Goal: Transaction & Acquisition: Purchase product/service

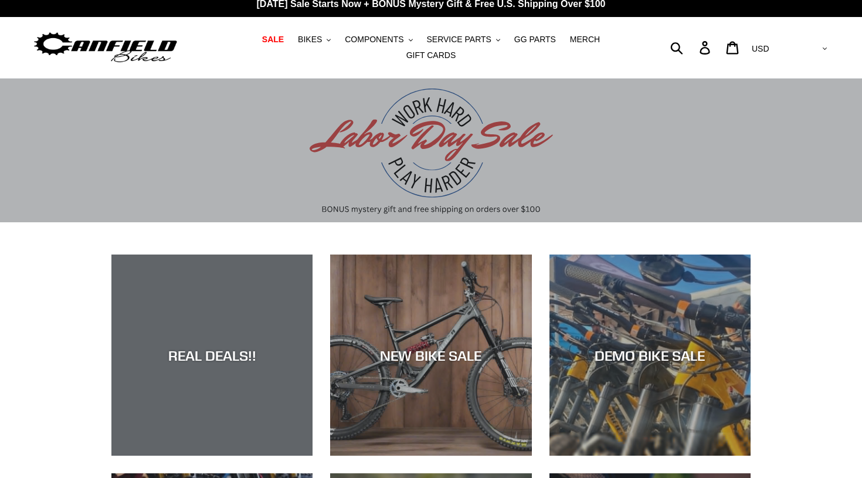
scroll to position [9, 0]
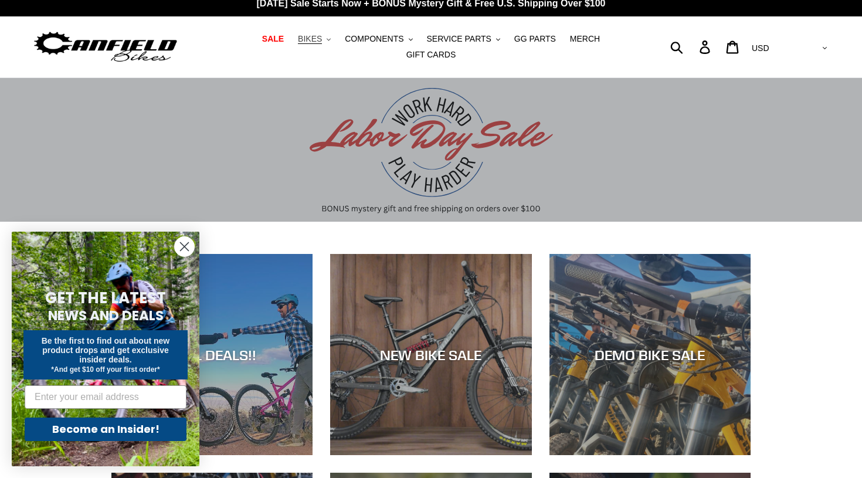
click at [319, 43] on span "BIKES" at bounding box center [310, 39] width 24 height 10
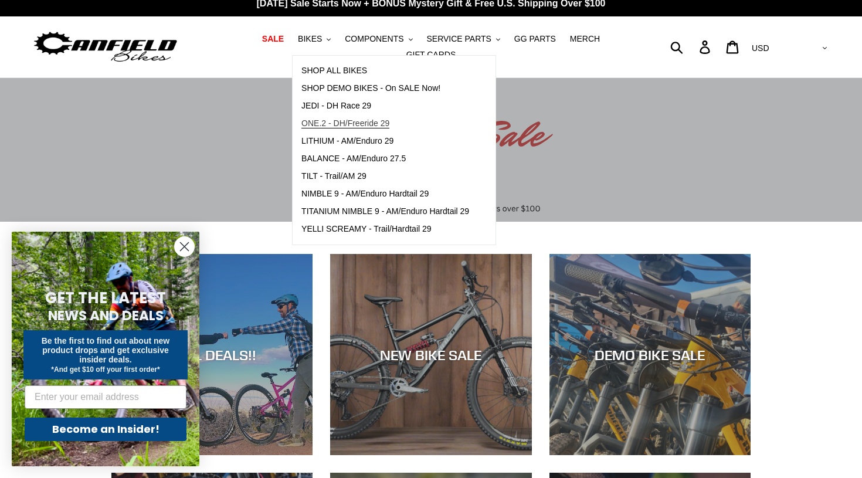
click at [334, 123] on span "ONE.2 - DH/Freeride 29" at bounding box center [345, 123] width 88 height 10
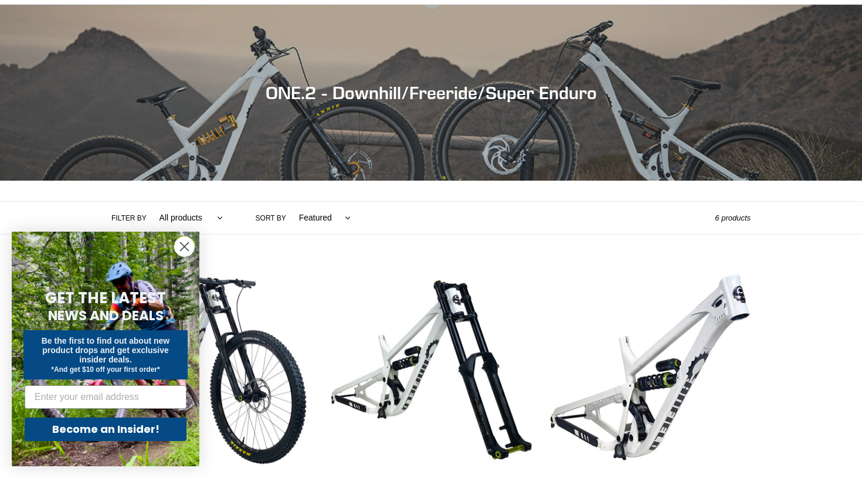
scroll to position [90, 0]
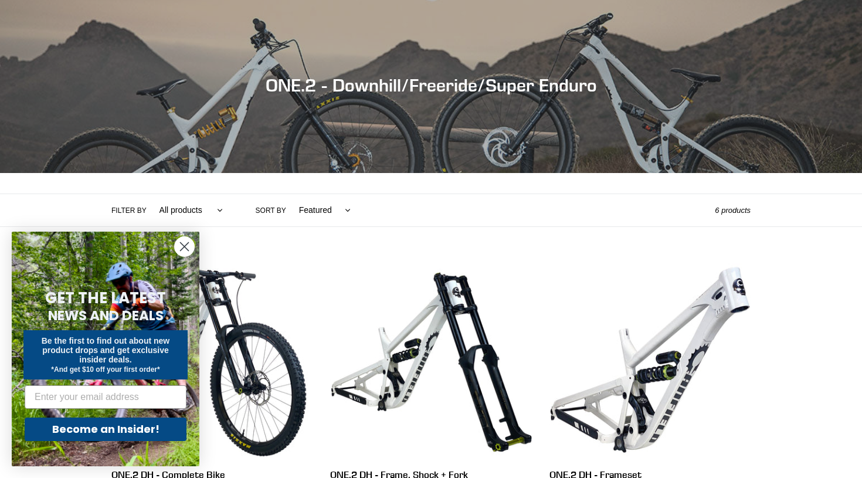
click at [186, 246] on icon "Close dialog" at bounding box center [185, 247] width 8 height 8
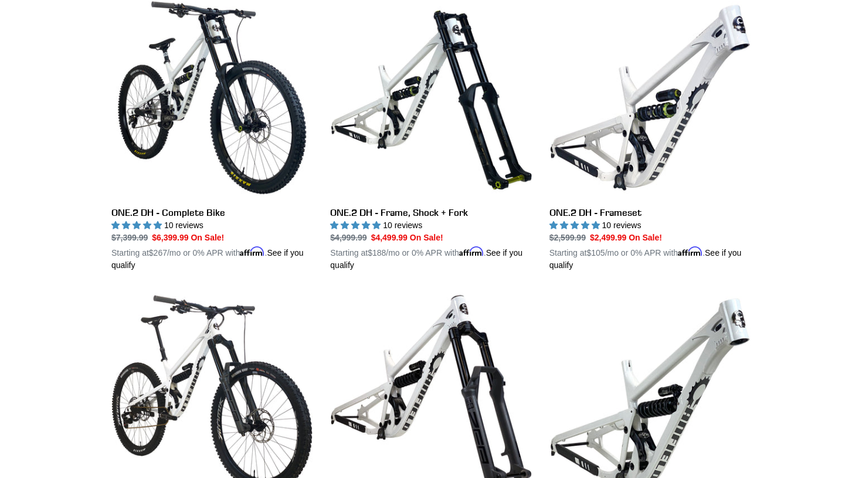
scroll to position [331, 0]
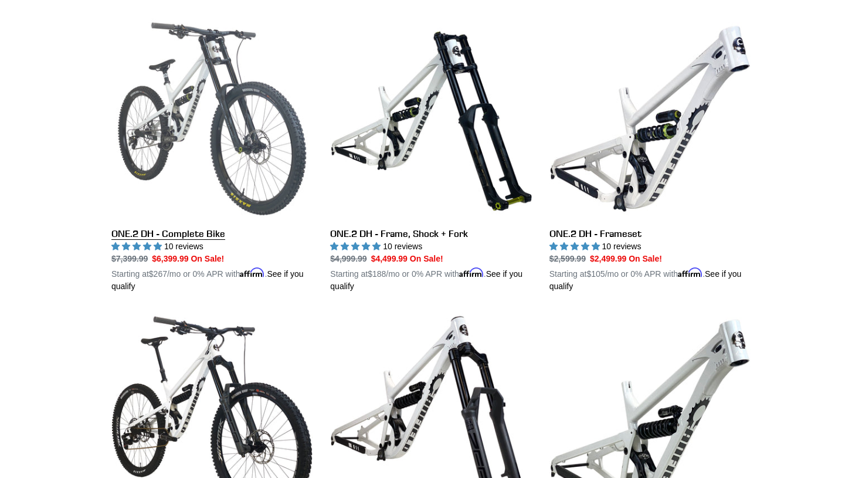
click at [259, 174] on link "ONE.2 DH - Complete Bike" at bounding box center [211, 155] width 201 height 274
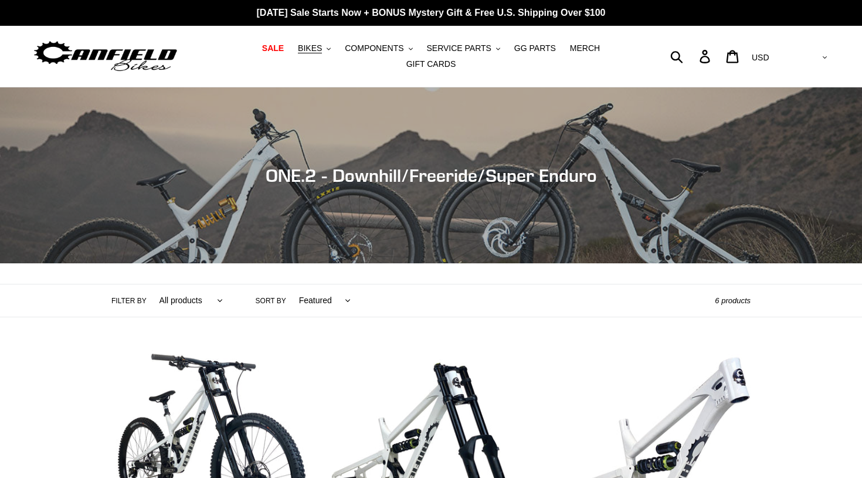
scroll to position [0, 0]
click at [311, 49] on span "BIKES" at bounding box center [310, 48] width 24 height 10
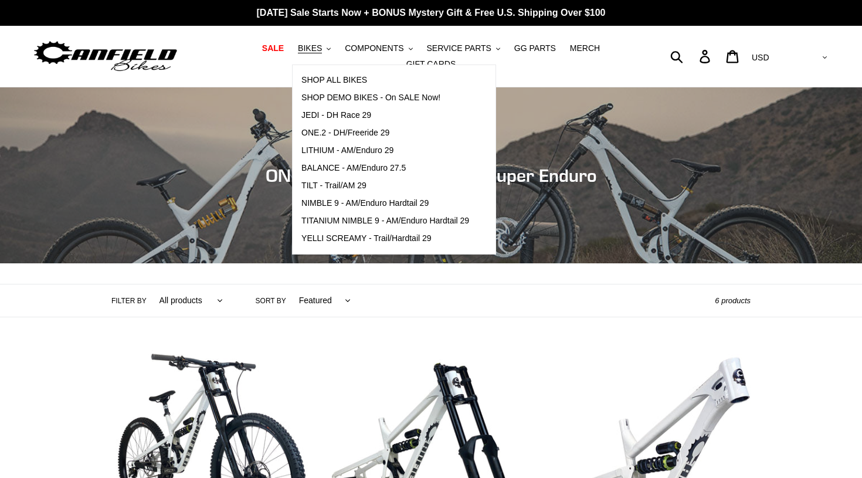
click at [115, 54] on img at bounding box center [105, 56] width 147 height 37
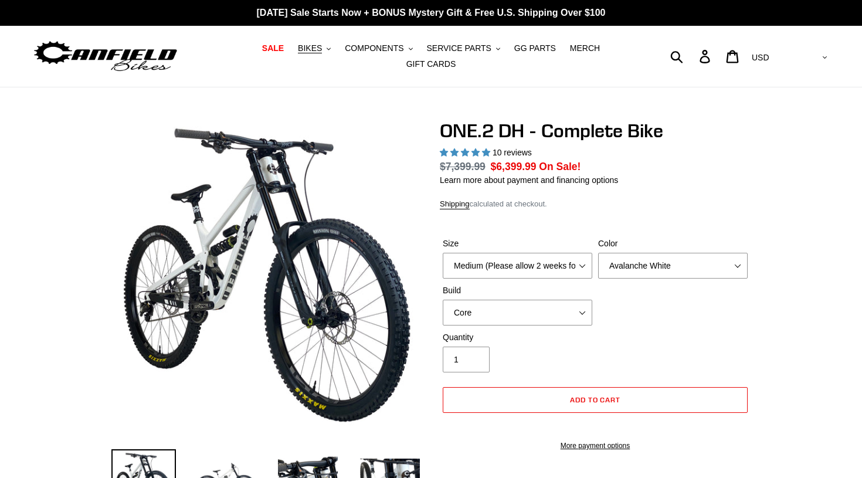
select select "highest-rating"
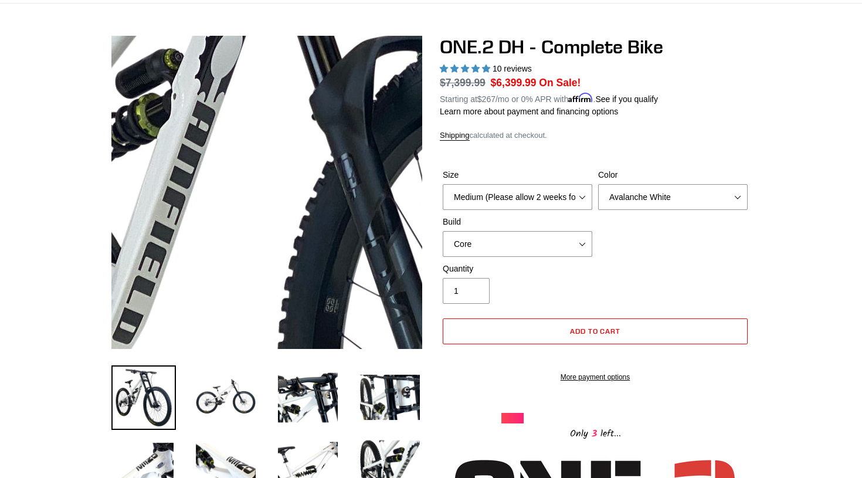
scroll to position [86, 0]
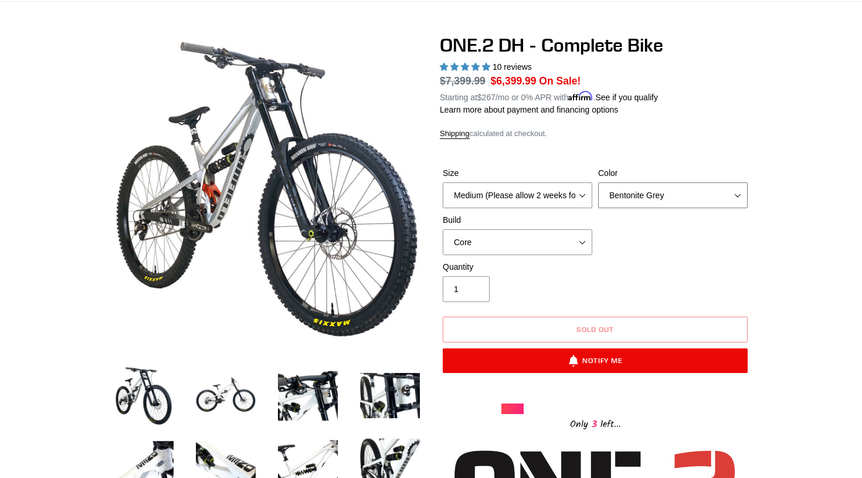
select select "Avalanche White"
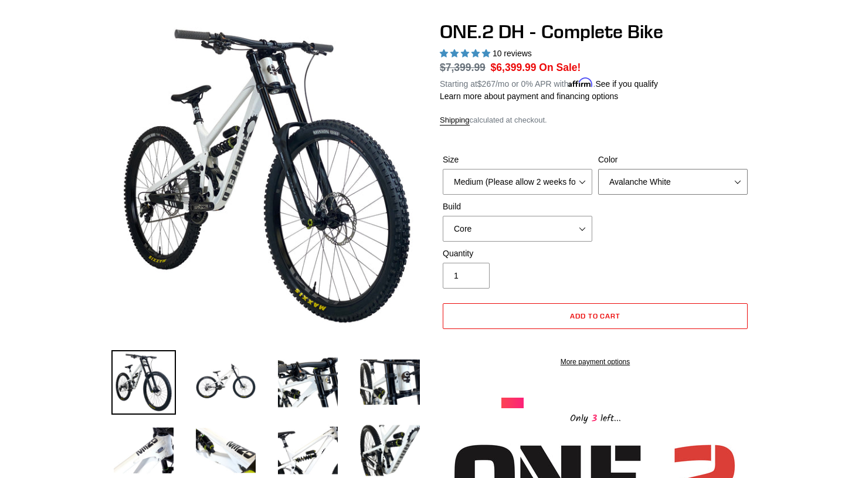
scroll to position [98, 0]
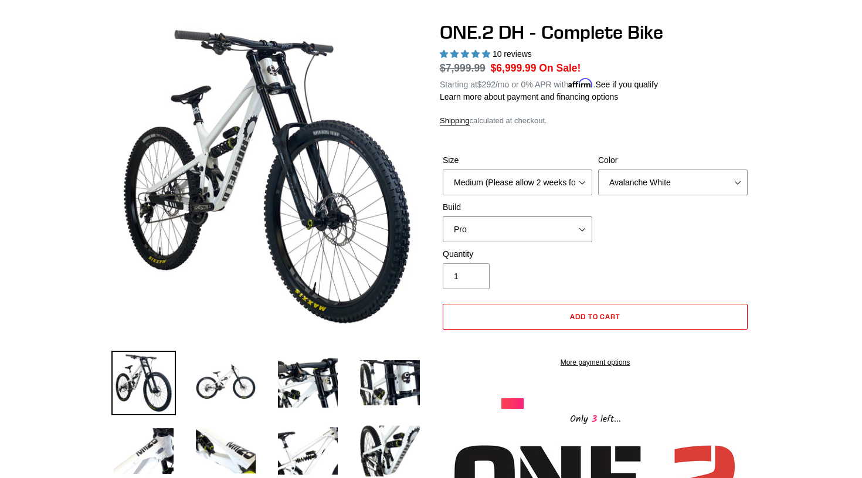
scroll to position [112, 0]
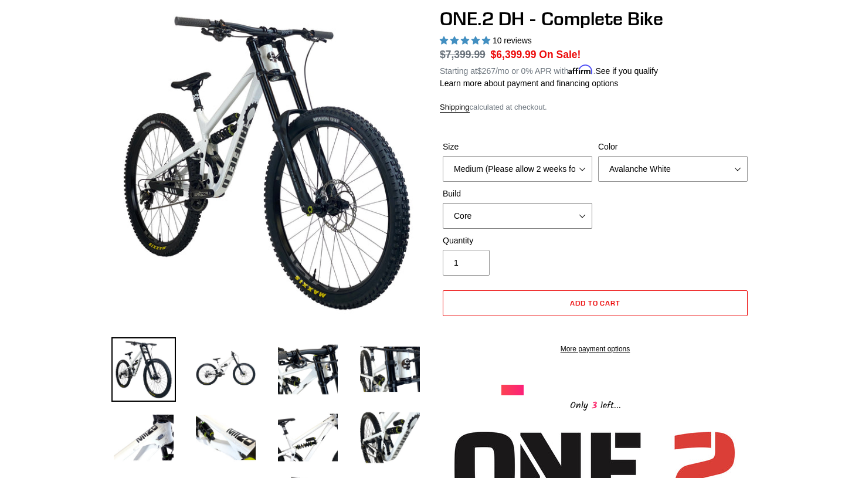
select select "Pro"
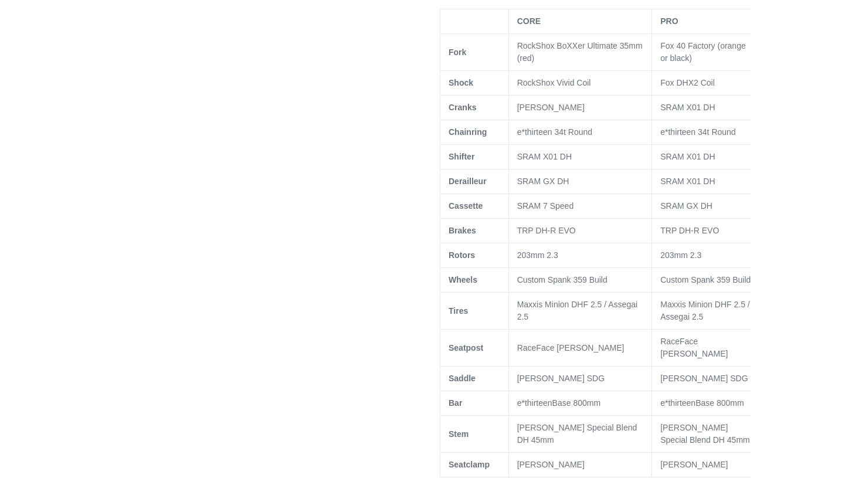
scroll to position [807, 0]
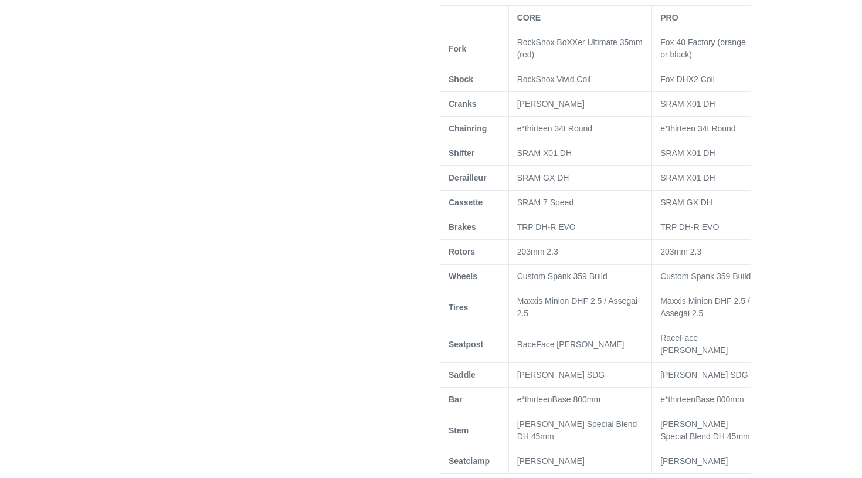
click at [770, 259] on div at bounding box center [430, 389] width 703 height 2152
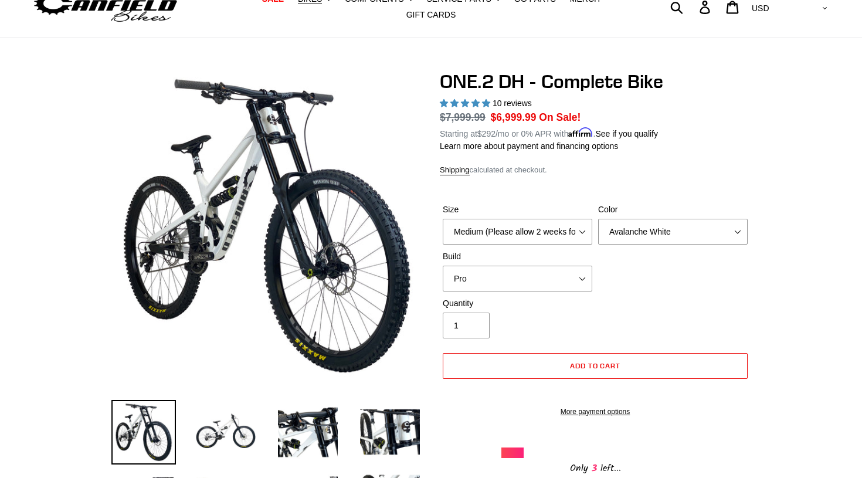
scroll to position [45, 0]
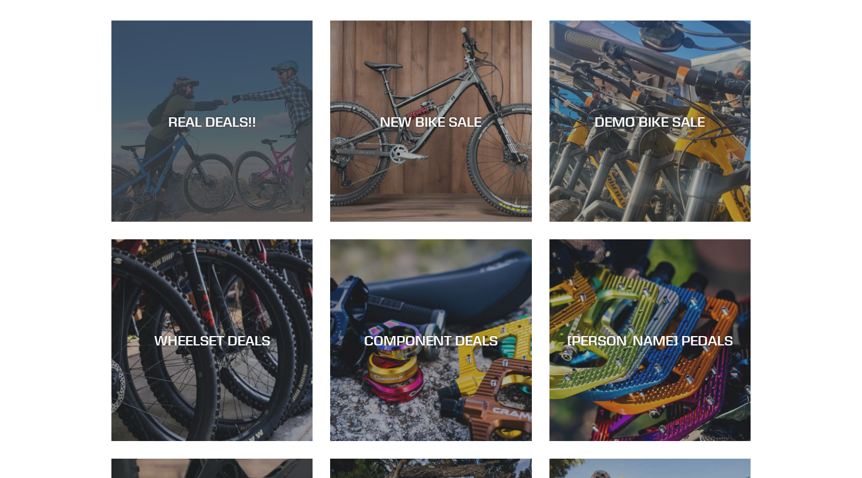
scroll to position [244, 0]
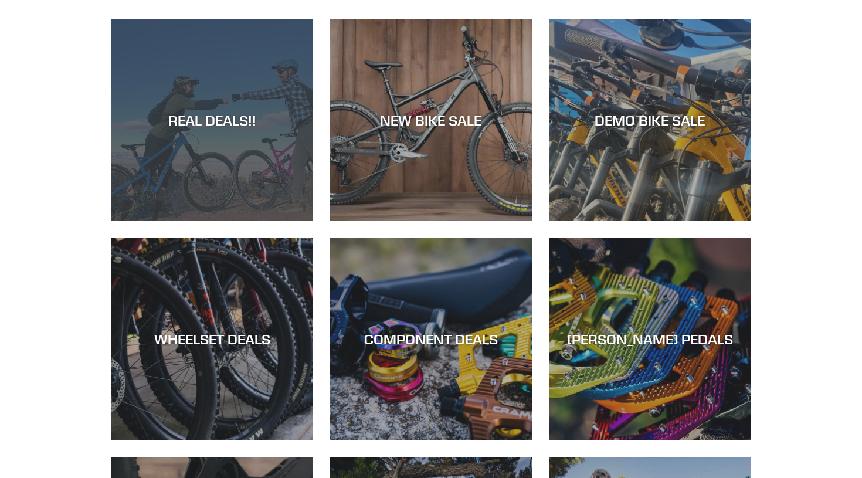
click at [203, 220] on div "REAL DEALS!!" at bounding box center [211, 220] width 201 height 0
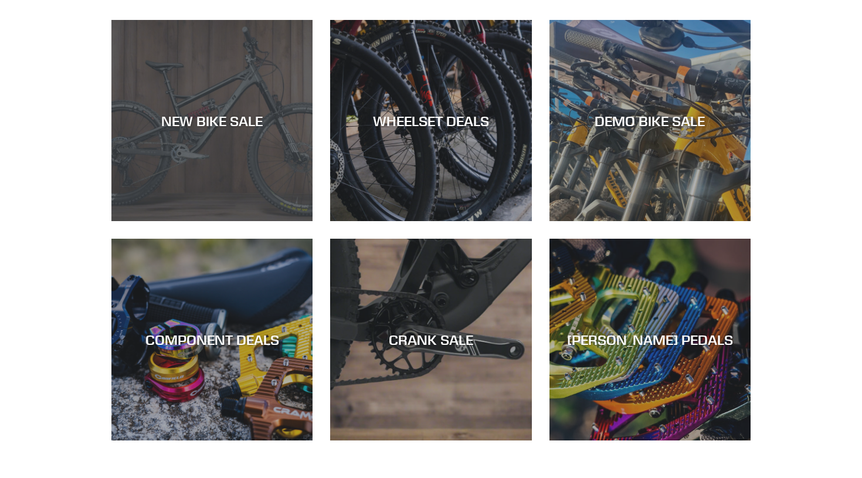
scroll to position [335, 0]
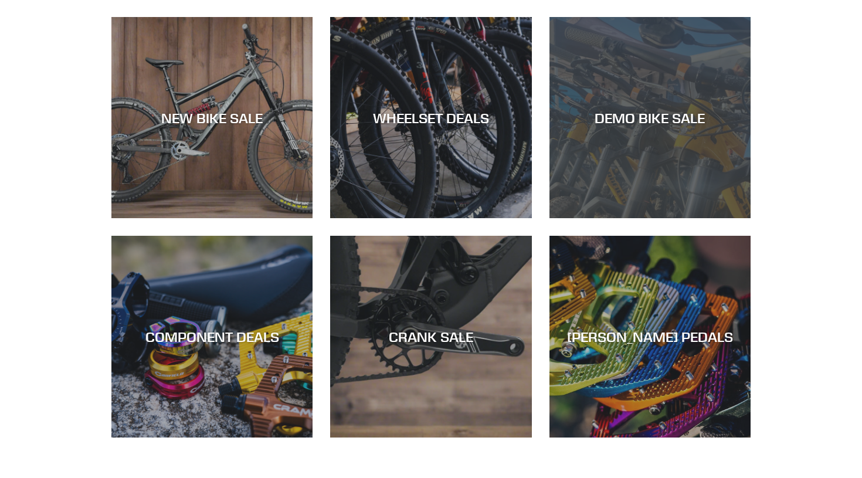
click at [652, 218] on div "DEMO BIKE SALE" at bounding box center [649, 218] width 201 height 0
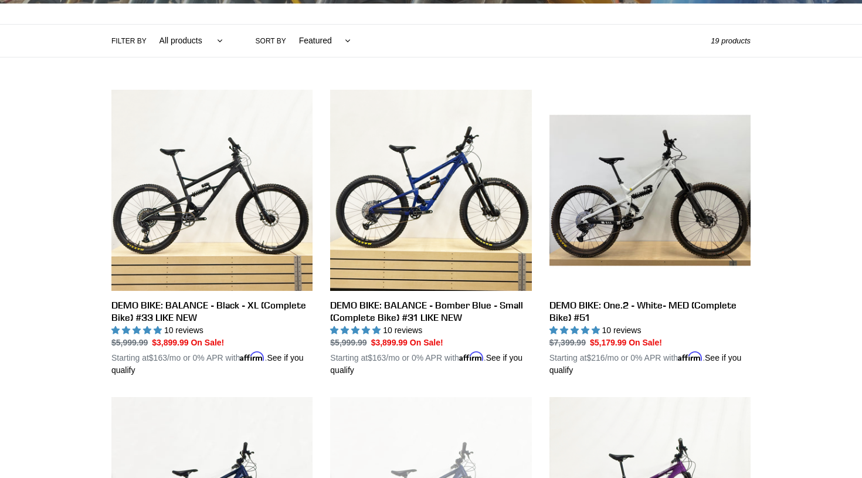
scroll to position [263, 0]
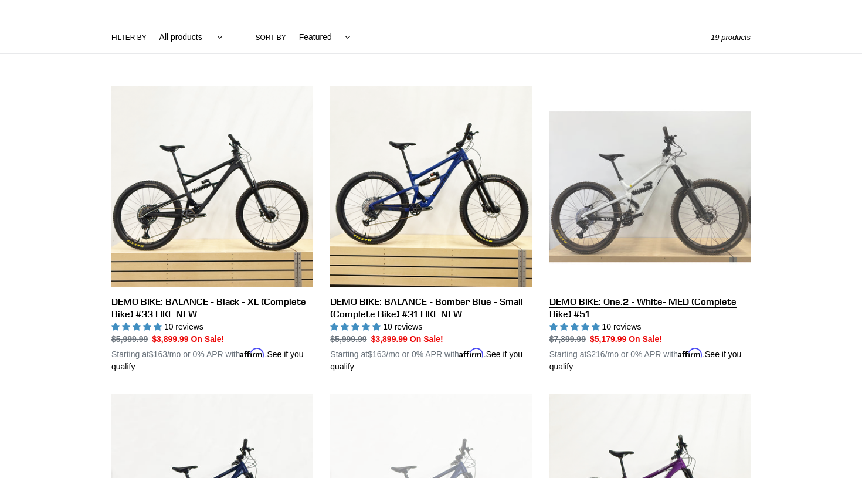
click at [676, 301] on link "DEMO BIKE: One.2 - White- MED (Complete Bike) #51" at bounding box center [649, 229] width 201 height 287
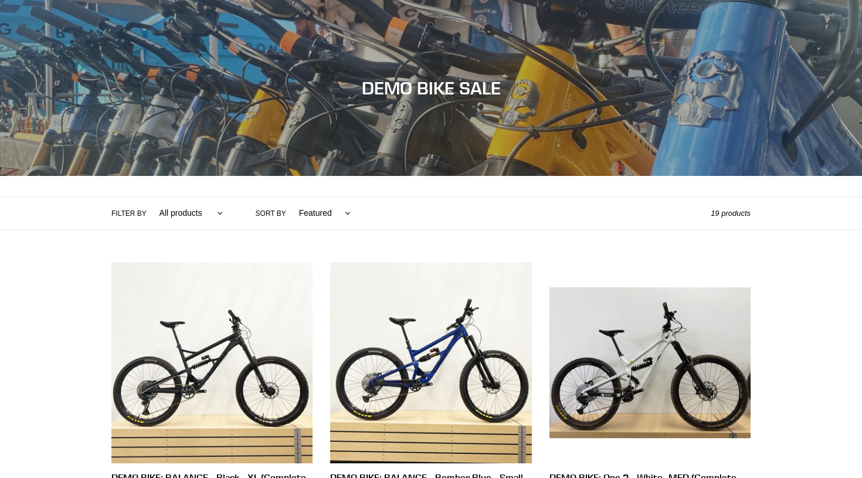
scroll to position [0, 0]
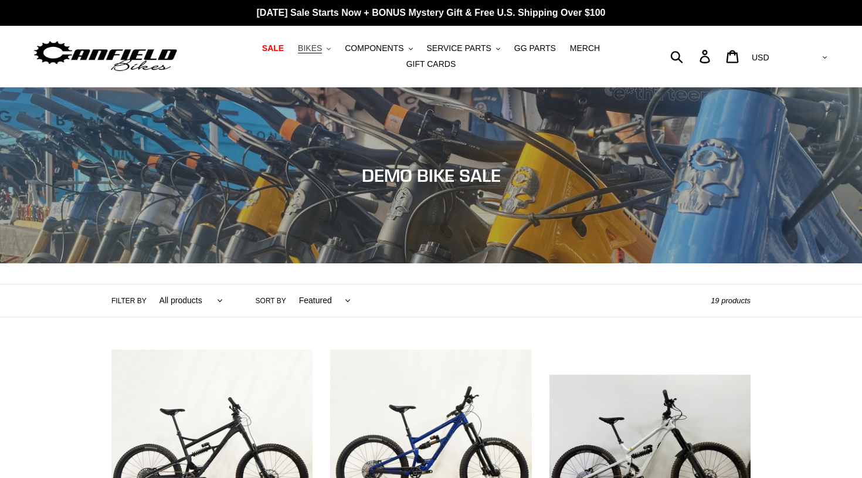
click at [311, 49] on span "BIKES" at bounding box center [310, 48] width 24 height 10
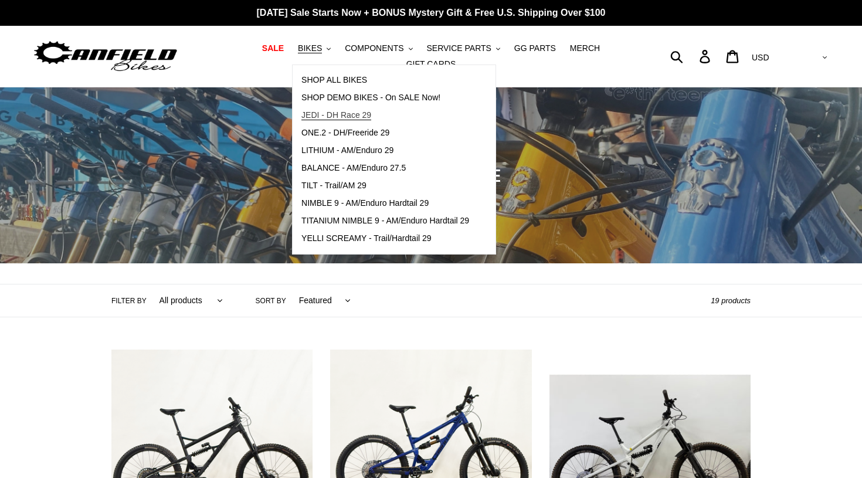
click at [320, 116] on span "JEDI - DH Race 29" at bounding box center [336, 115] width 70 height 10
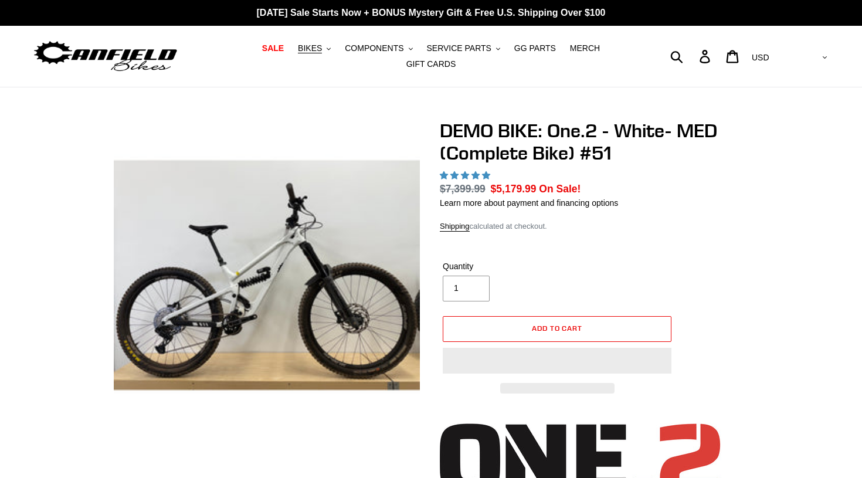
select select "highest-rating"
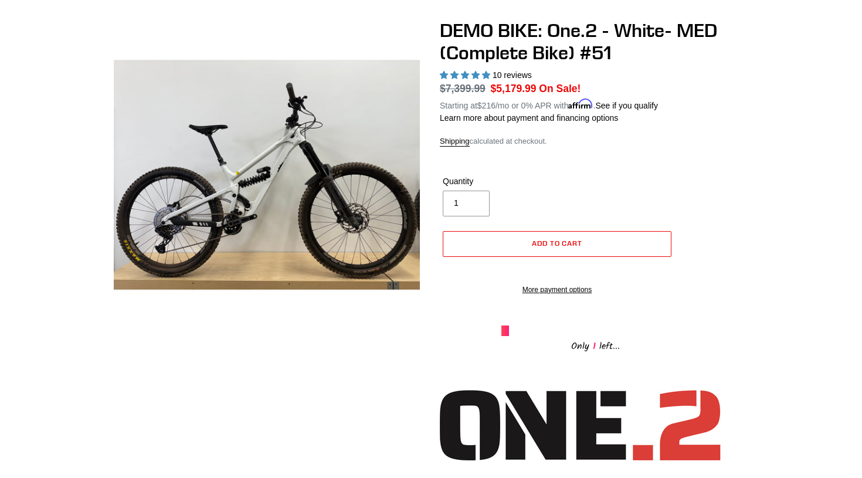
scroll to position [63, 0]
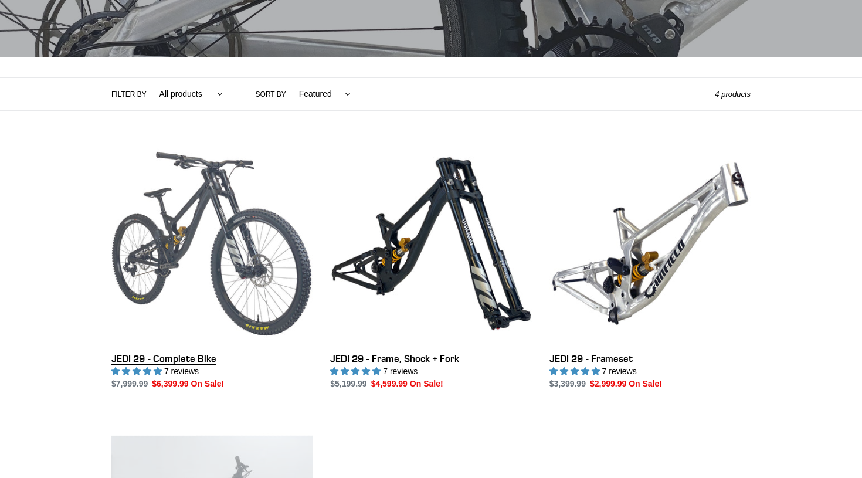
scroll to position [210, 0]
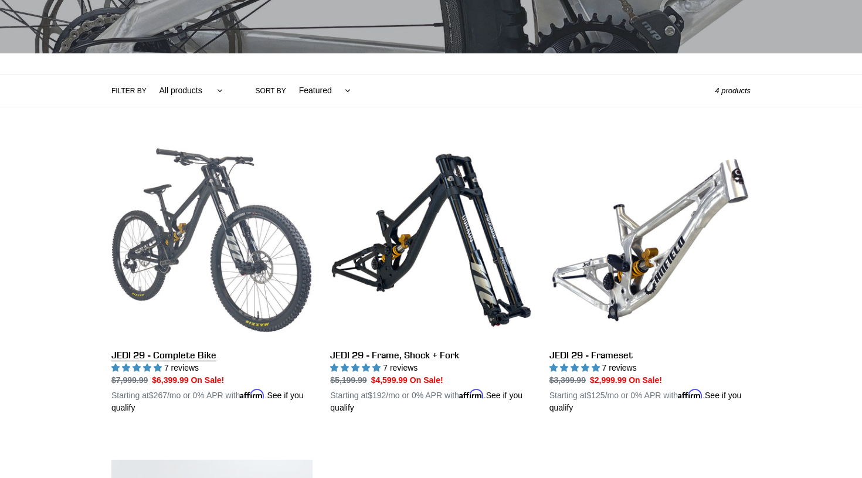
click at [225, 250] on link "JEDI 29 - Complete Bike" at bounding box center [211, 277] width 201 height 274
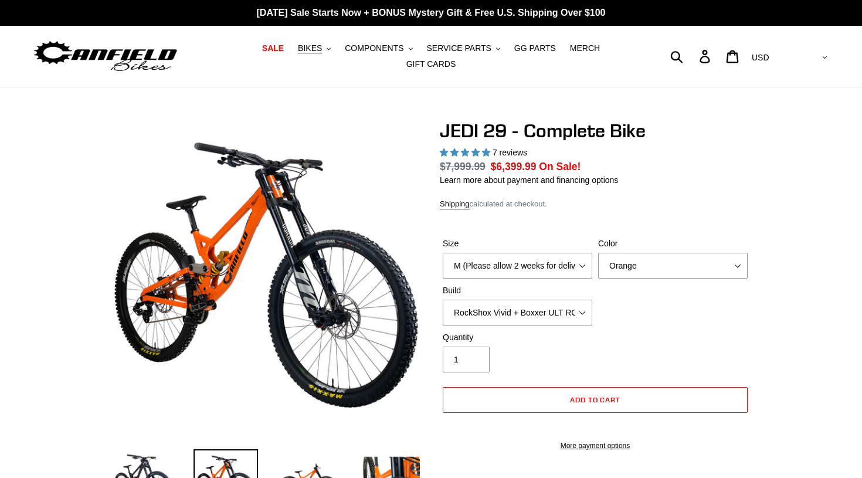
select select "highest-rating"
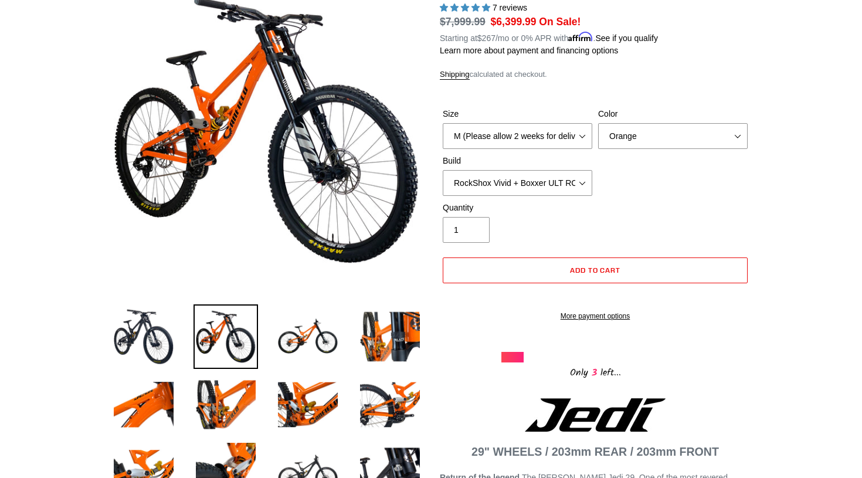
scroll to position [140, 0]
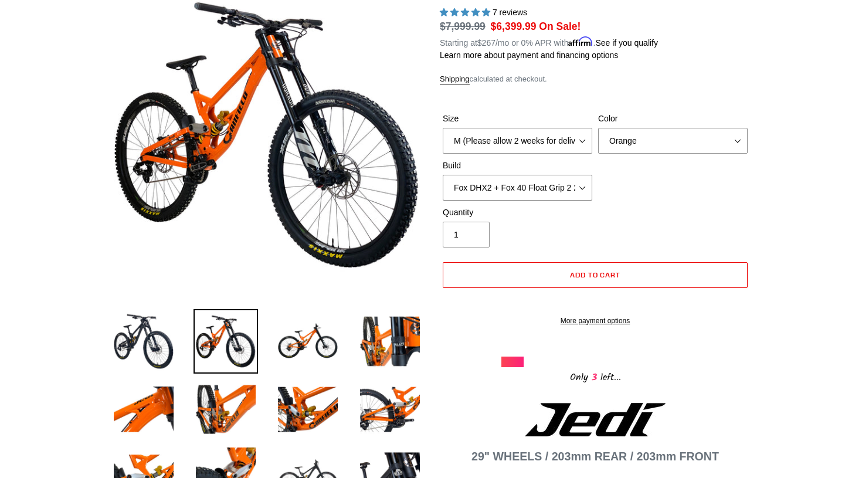
select select "Fox DHX2 + Fox 40 Float Grip 2 203 + SRAM XO"
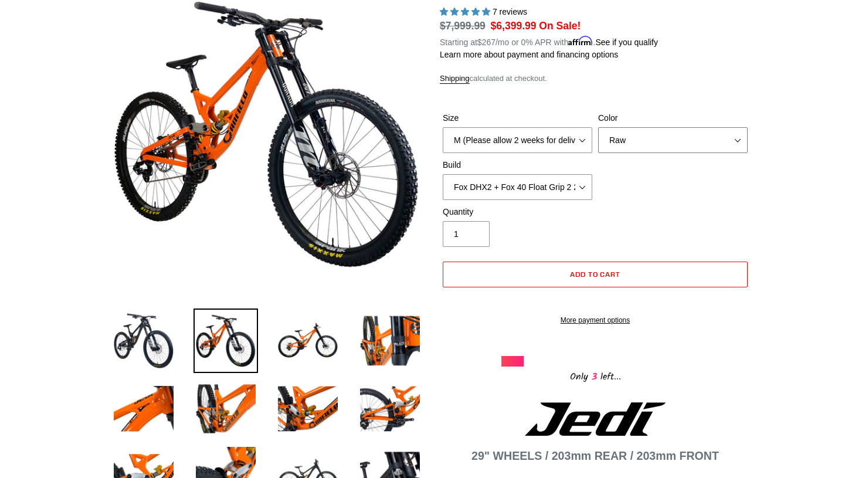
select select "Orange"
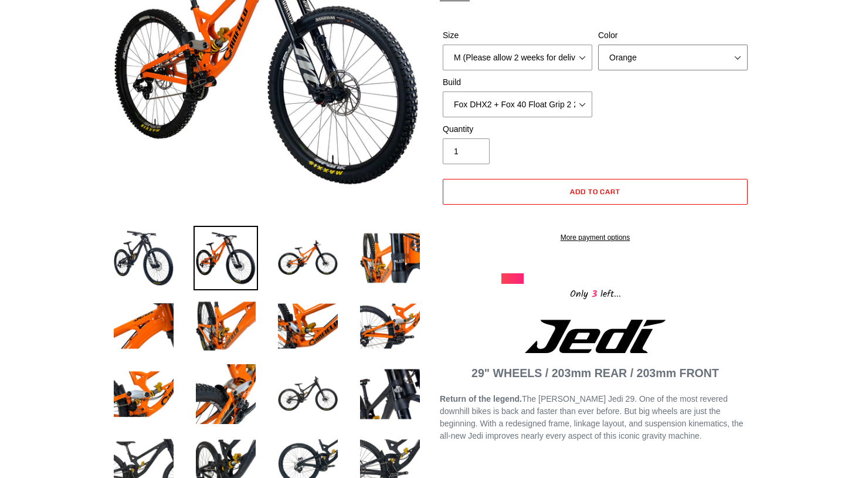
scroll to position [223, 0]
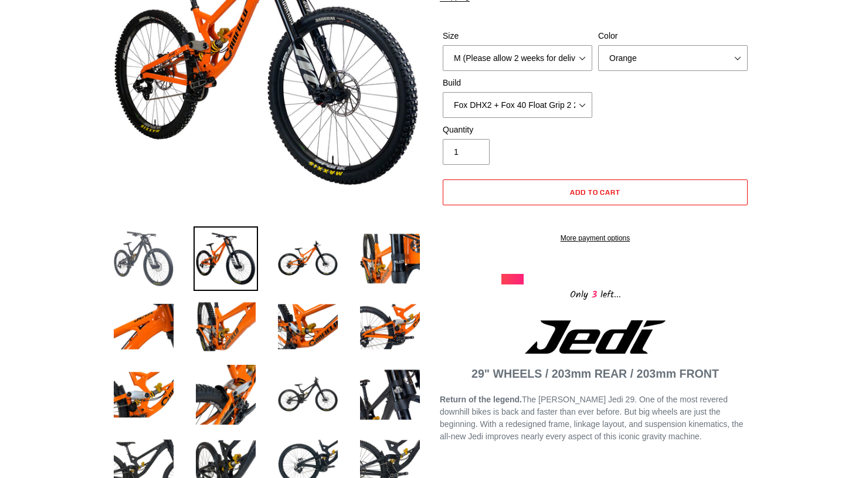
click at [148, 256] on img at bounding box center [143, 258] width 64 height 64
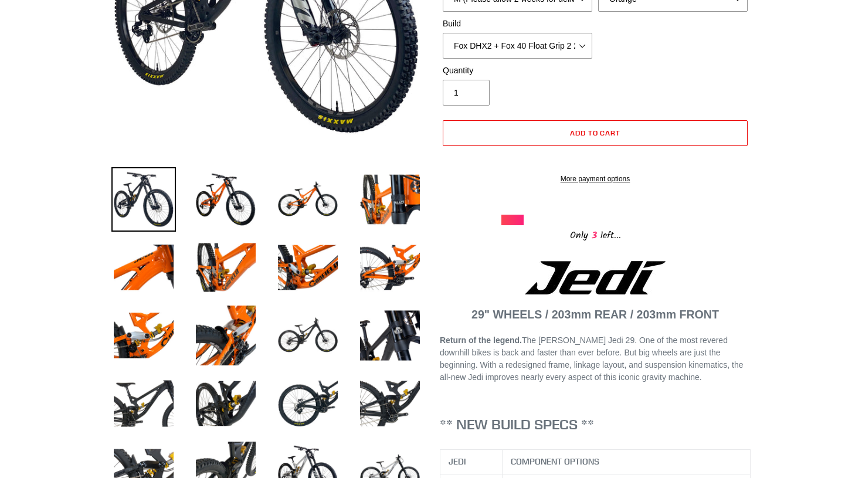
scroll to position [289, 0]
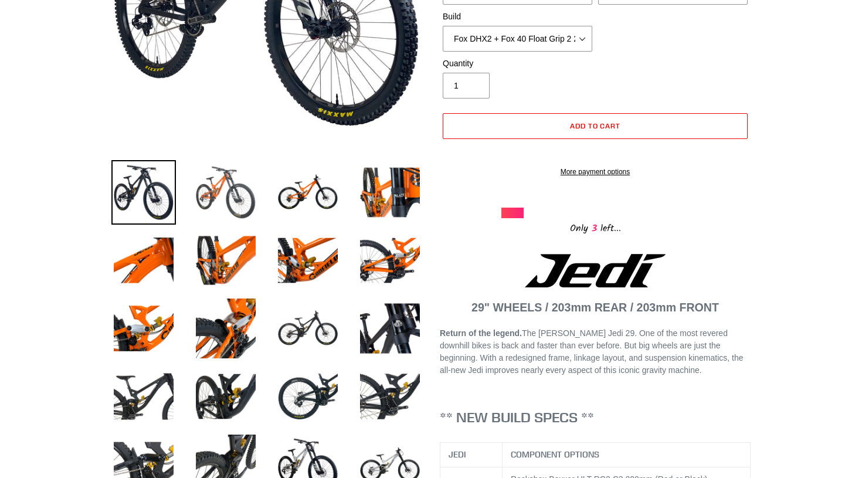
click at [222, 189] on img at bounding box center [225, 192] width 64 height 64
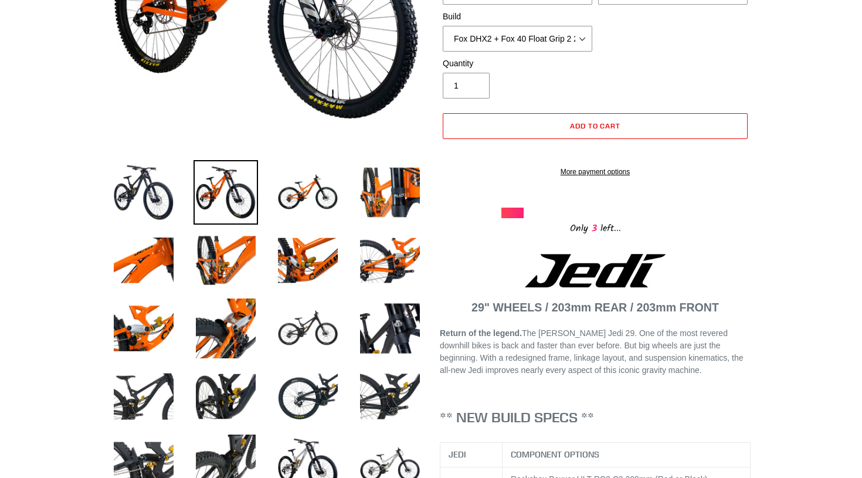
scroll to position [440, 0]
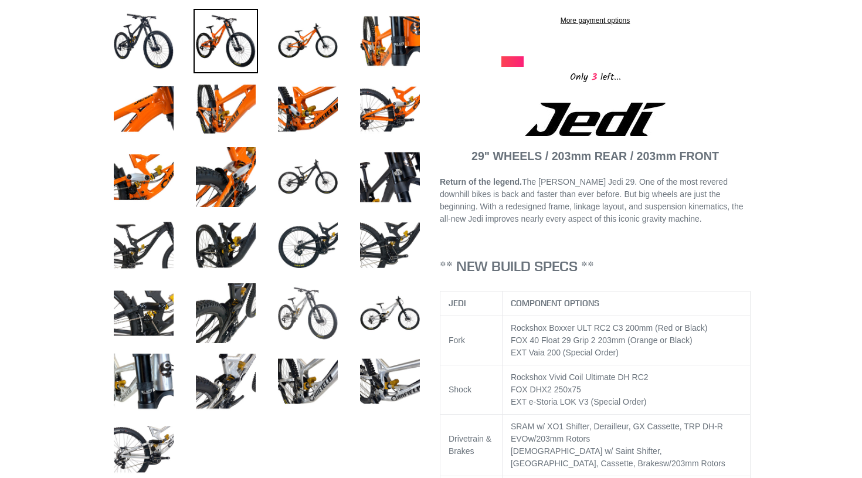
click at [305, 318] on img at bounding box center [308, 313] width 64 height 64
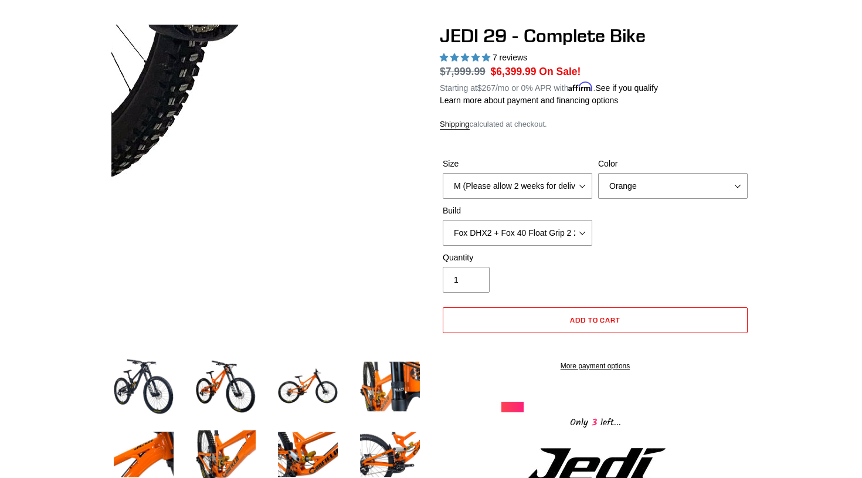
scroll to position [96, 0]
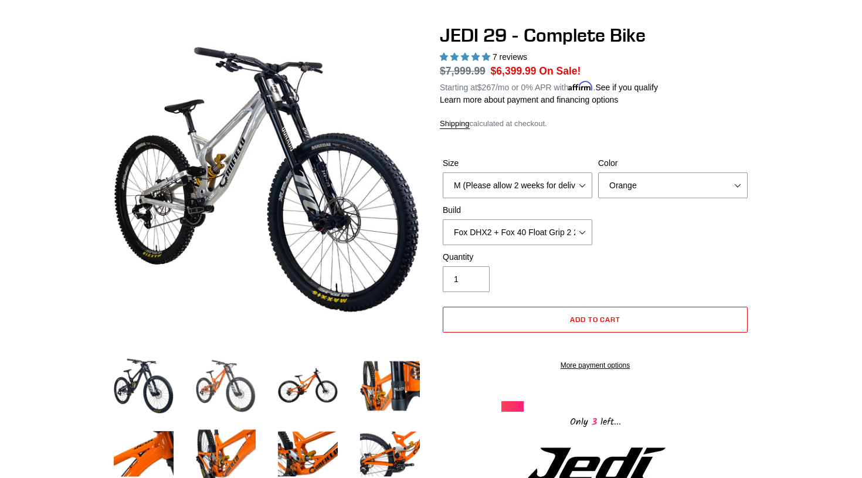
click at [235, 400] on img at bounding box center [225, 385] width 64 height 64
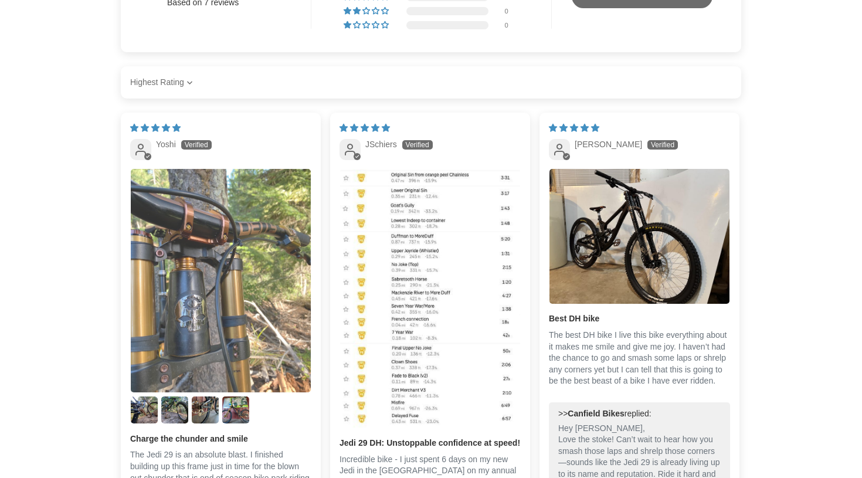
scroll to position [2851, 0]
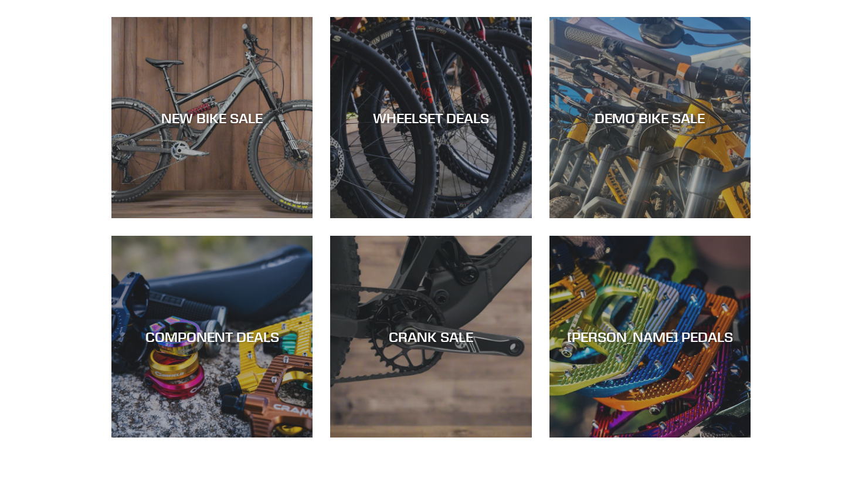
scroll to position [335, 0]
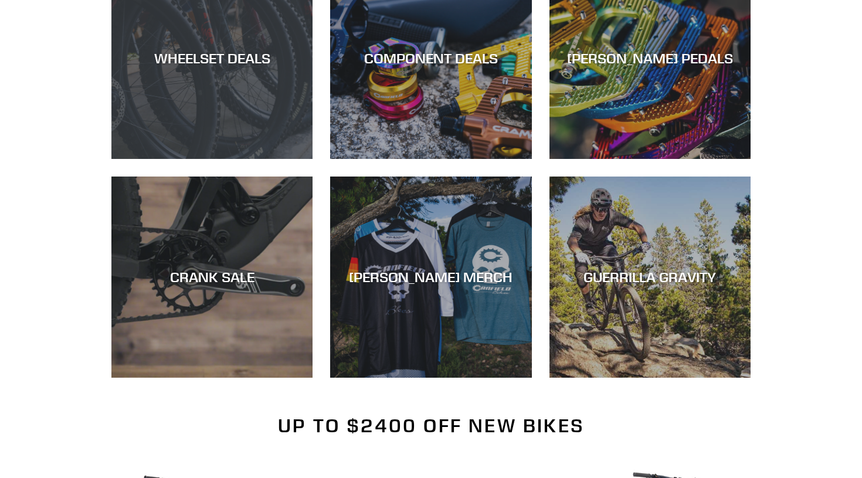
scroll to position [526, 0]
